Goal: Task Accomplishment & Management: Use online tool/utility

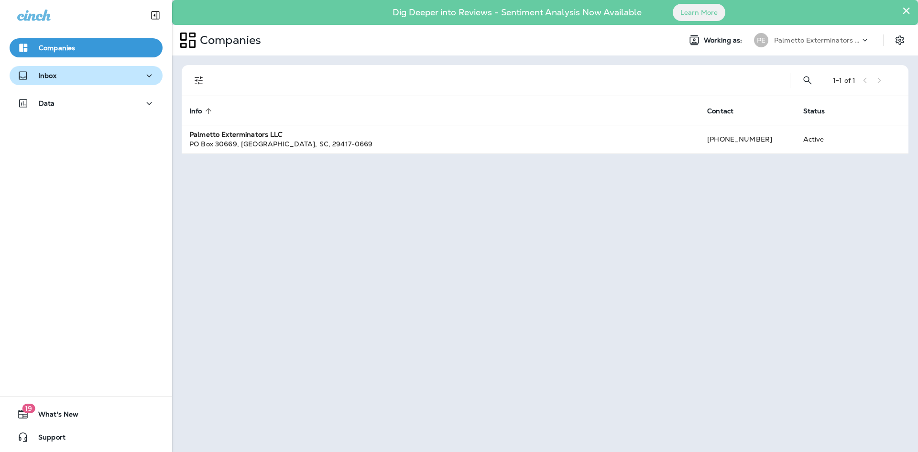
click at [81, 79] on div "Inbox" at bounding box center [86, 76] width 138 height 12
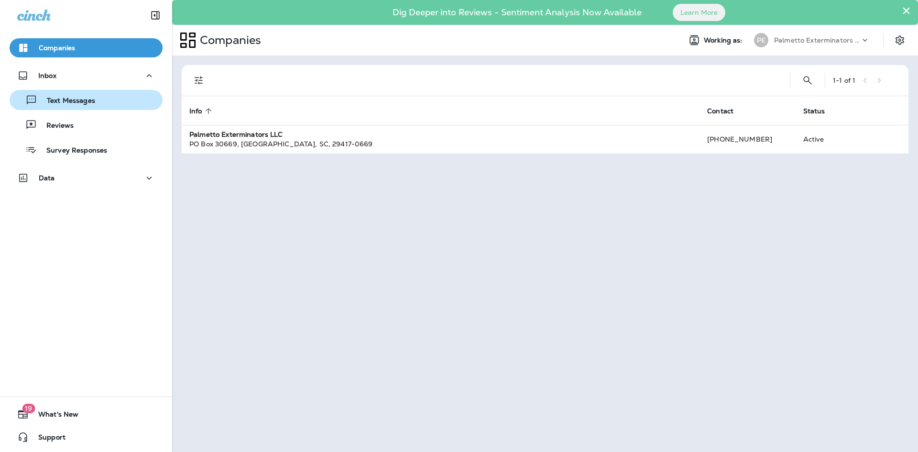
click at [108, 103] on div "Text Messages" at bounding box center [85, 100] width 145 height 14
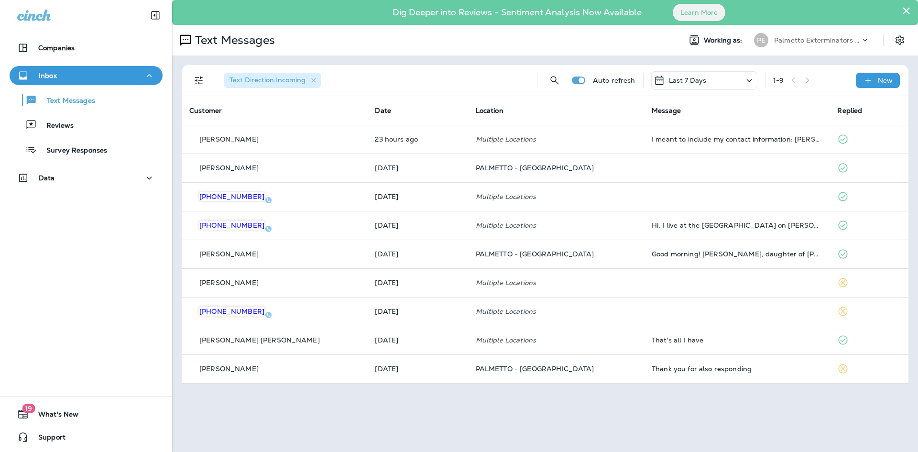
click at [711, 81] on div "Last 7 Days" at bounding box center [704, 80] width 106 height 19
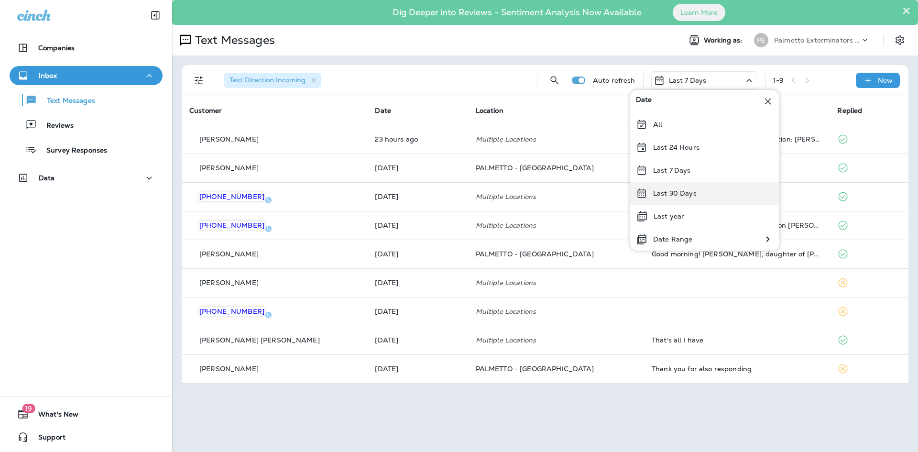
click at [699, 197] on div "Last 30 Days" at bounding box center [704, 193] width 149 height 23
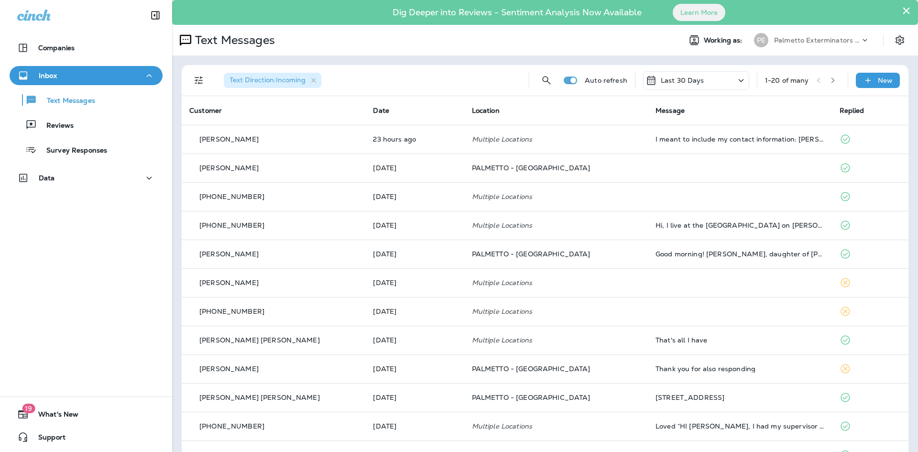
click at [426, 87] on div "Text Direction : Incoming" at bounding box center [368, 80] width 305 height 31
click at [831, 80] on icon "button" at bounding box center [832, 80] width 3 height 6
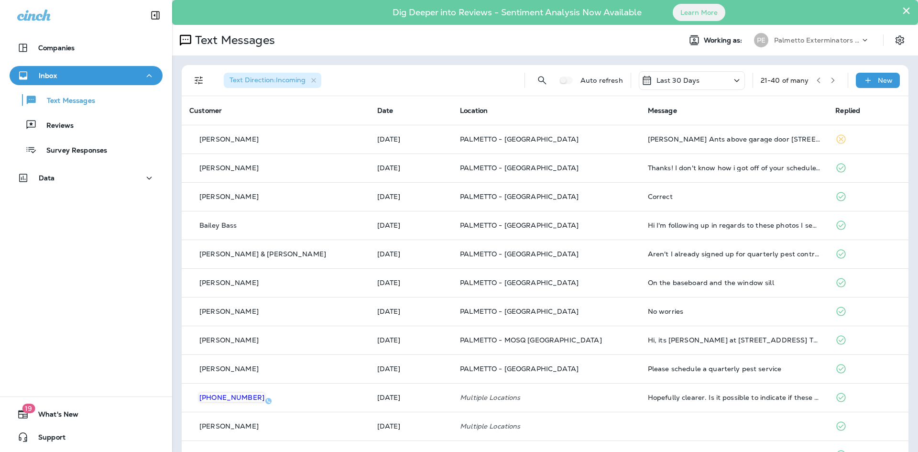
click at [829, 79] on icon "button" at bounding box center [832, 80] width 7 height 7
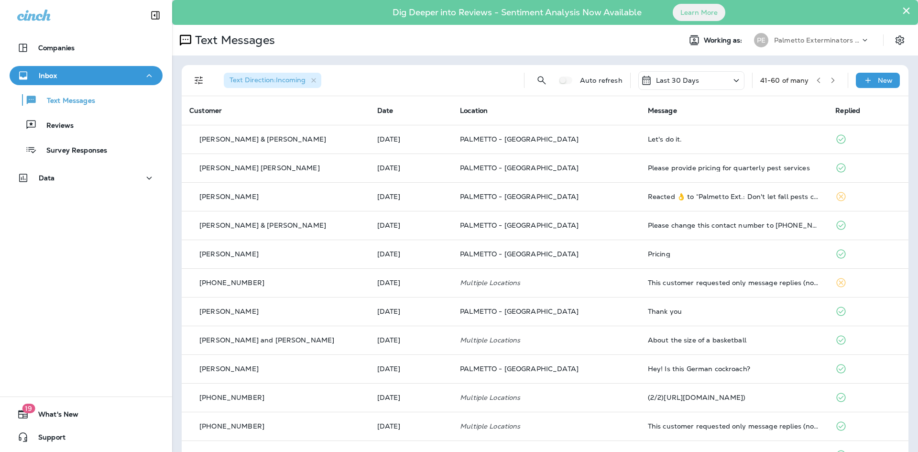
click at [829, 81] on icon "button" at bounding box center [832, 80] width 7 height 7
